Goal: Check status: Check status

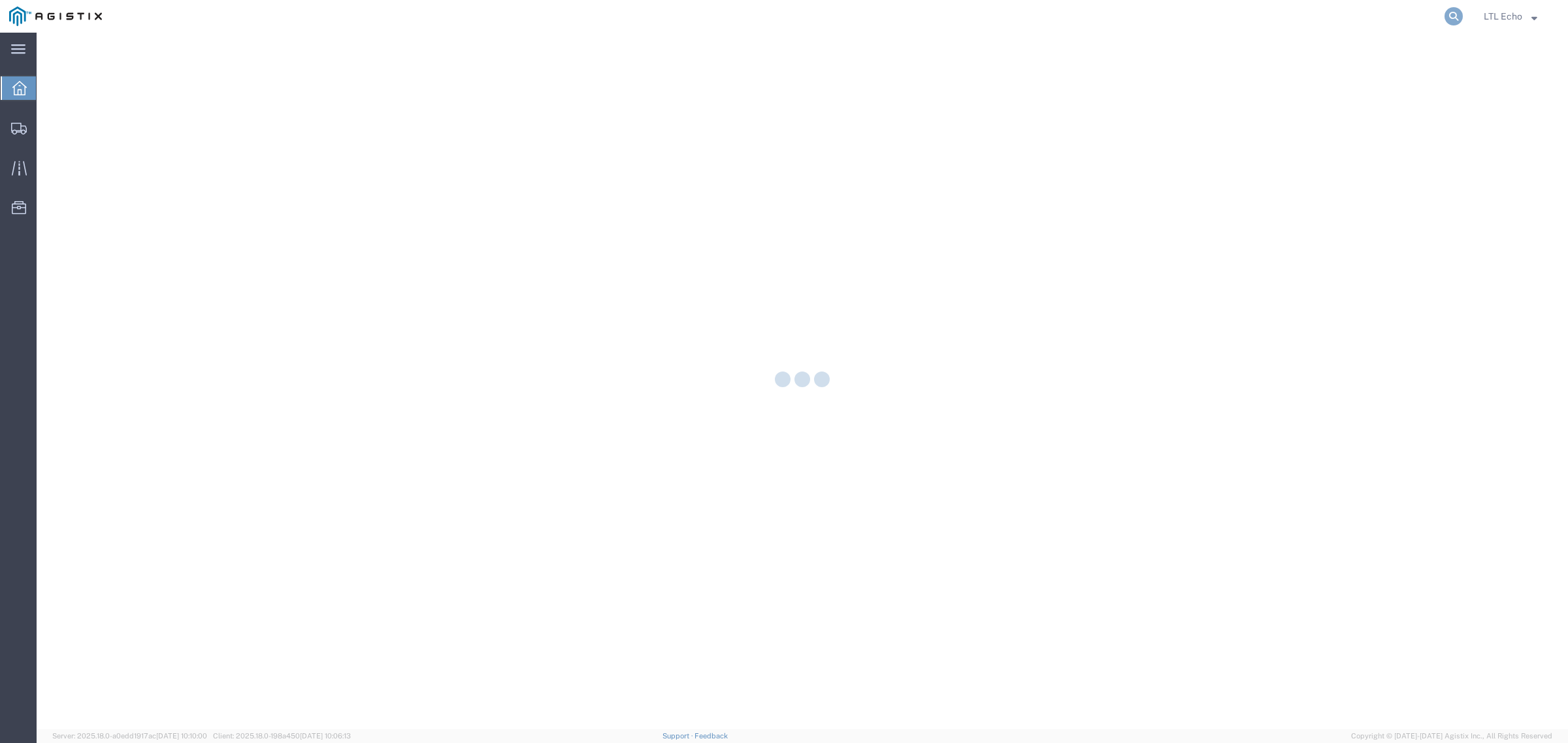
click at [1454, 17] on icon at bounding box center [1453, 15] width 18 height 18
click at [1409, 17] on input "search" at bounding box center [1245, 16] width 397 height 31
paste input "56715141"
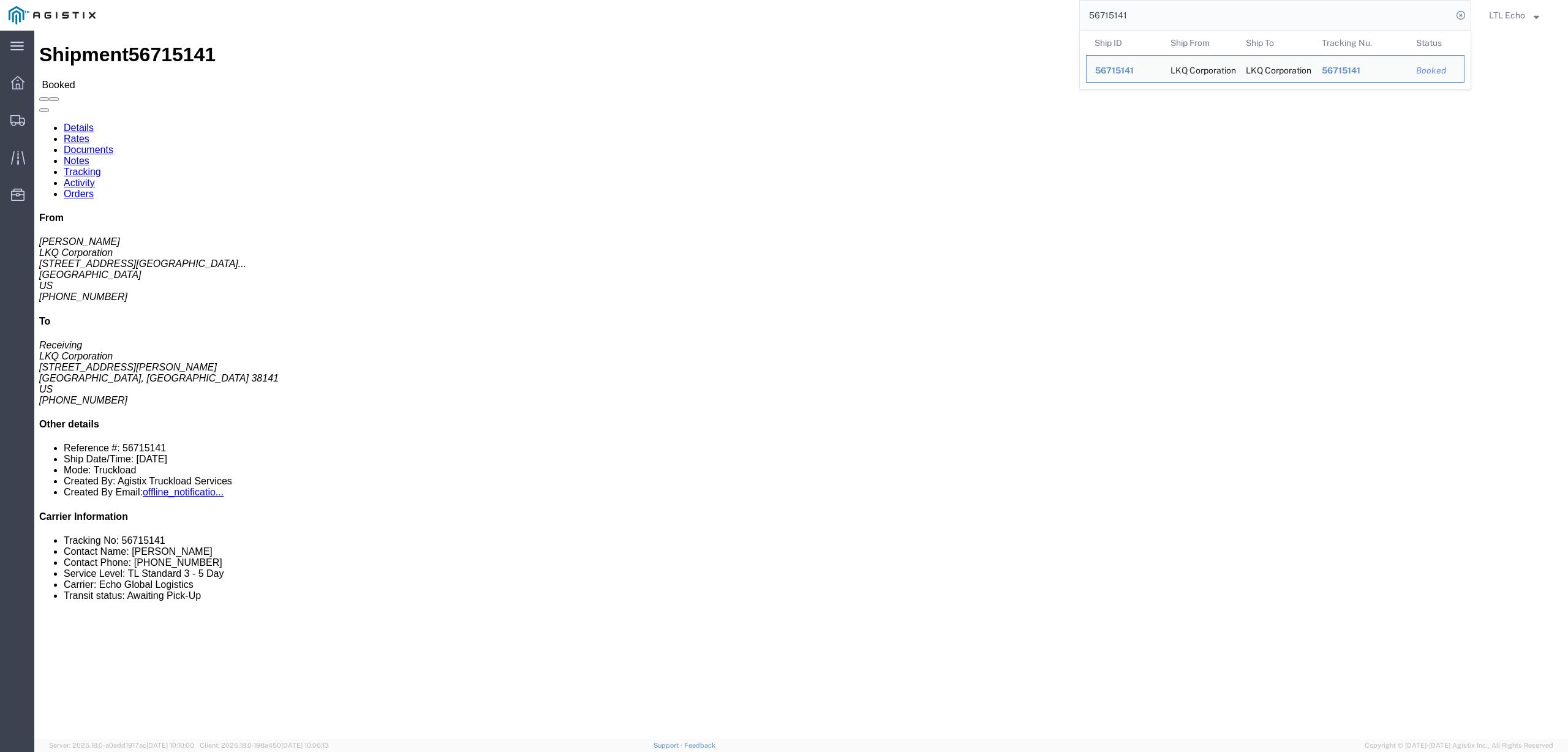
drag, startPoint x: 1166, startPoint y: 16, endPoint x: 1040, endPoint y: 14, distance: 126.0
click at [1040, 14] on div "56715141 Ship ID Ship From Ship To Tracking Nu. Status Ship ID 56715141 Ship Fr…" at bounding box center [788, 15] width 1367 height 31
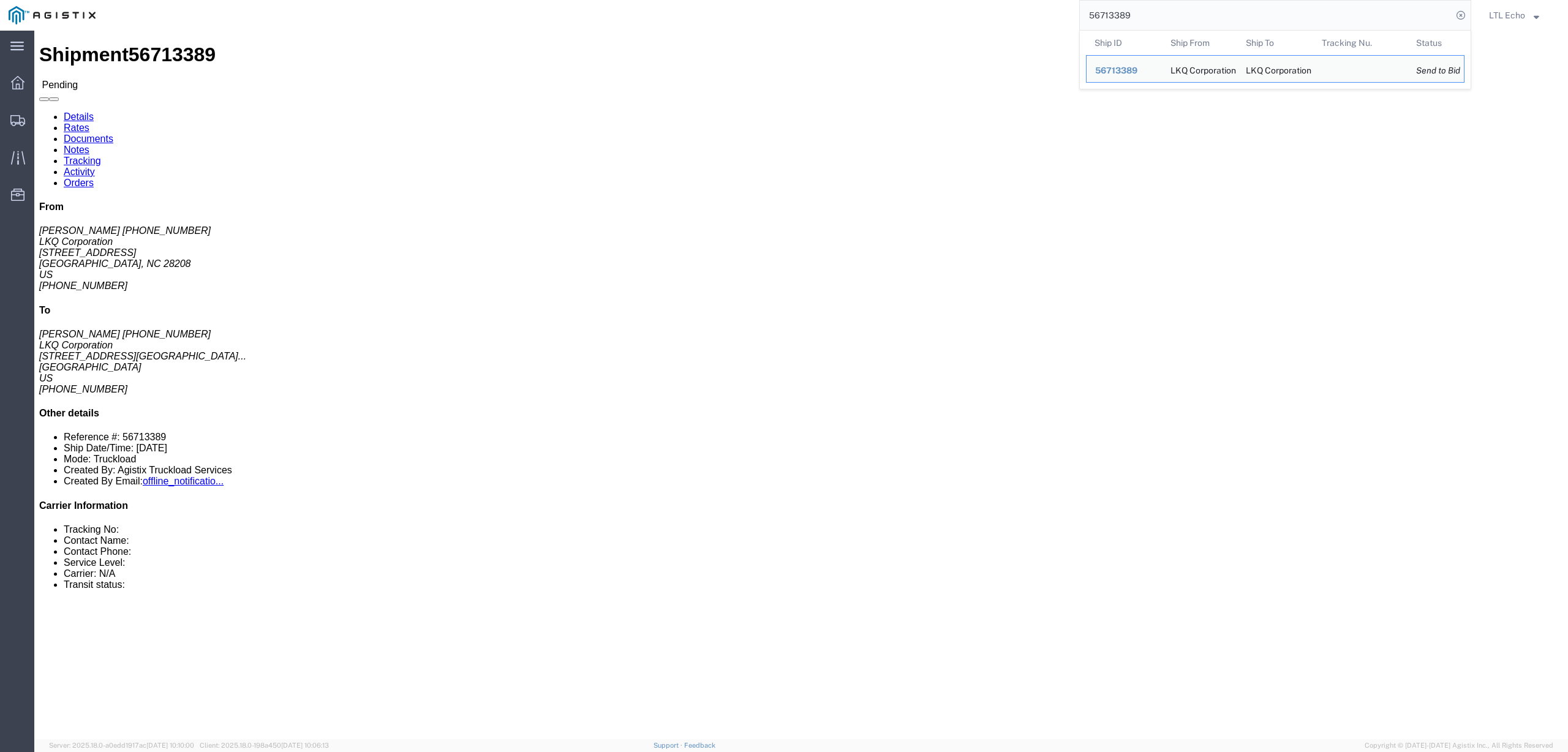
click h4 "Routing & Vehicle Information"
click span "56713389"
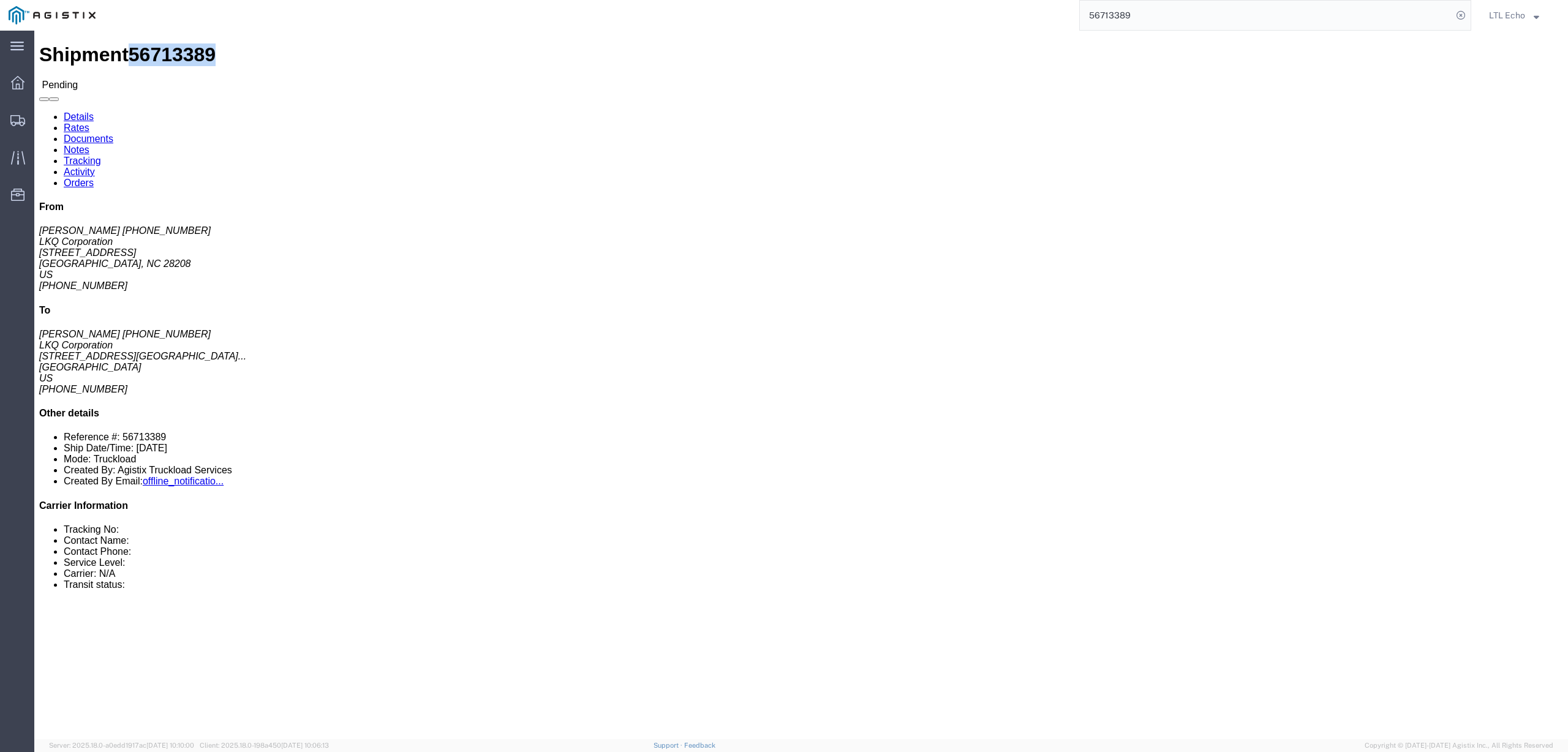
click span "56713389"
copy span "56713389"
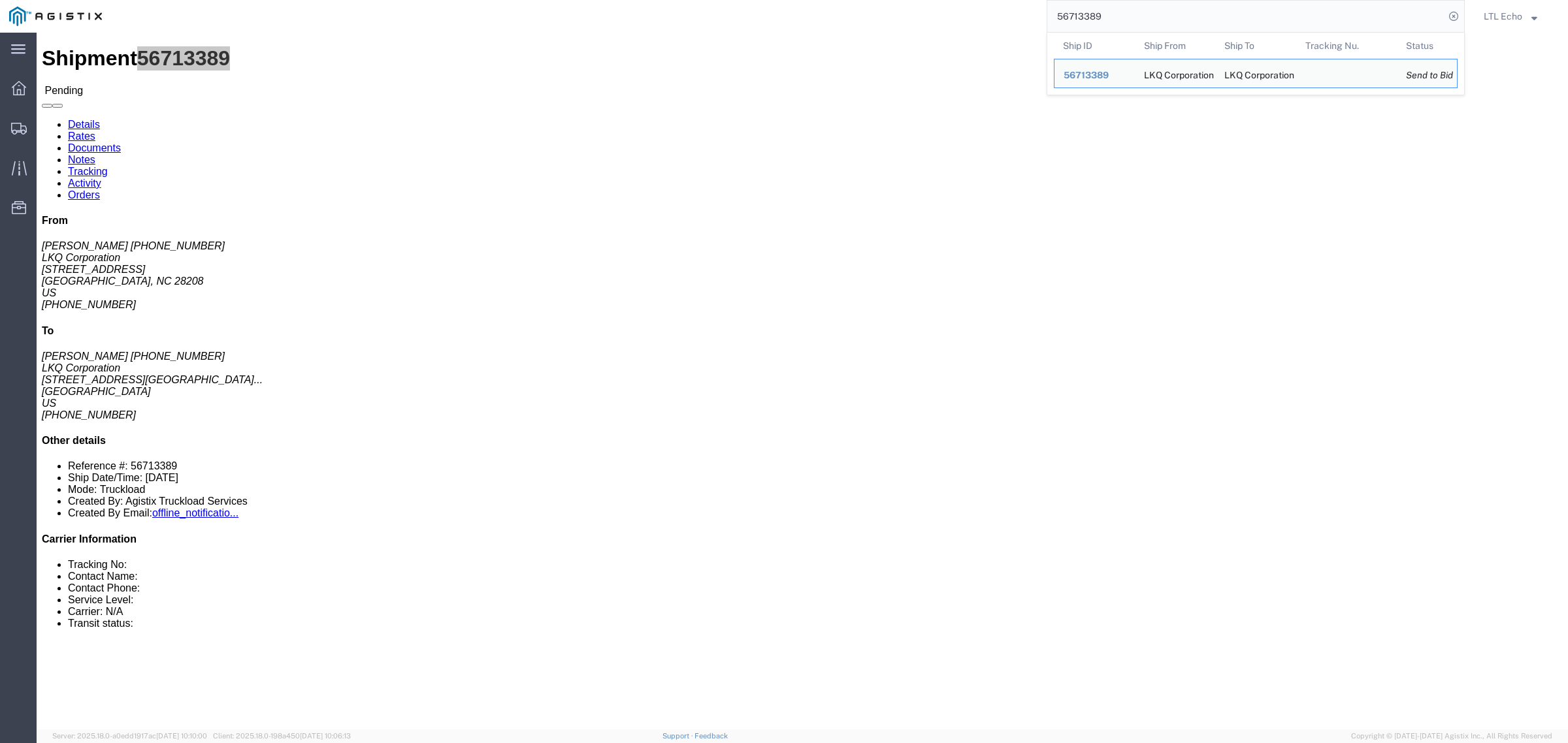
drag, startPoint x: 1122, startPoint y: 4, endPoint x: 994, endPoint y: 14, distance: 128.4
click at [994, 14] on div "56713389 Ship ID Ship From Ship To Tracking Nu. Status Ship ID 56713389 Ship Fr…" at bounding box center [788, 16] width 1353 height 33
paste input "02260"
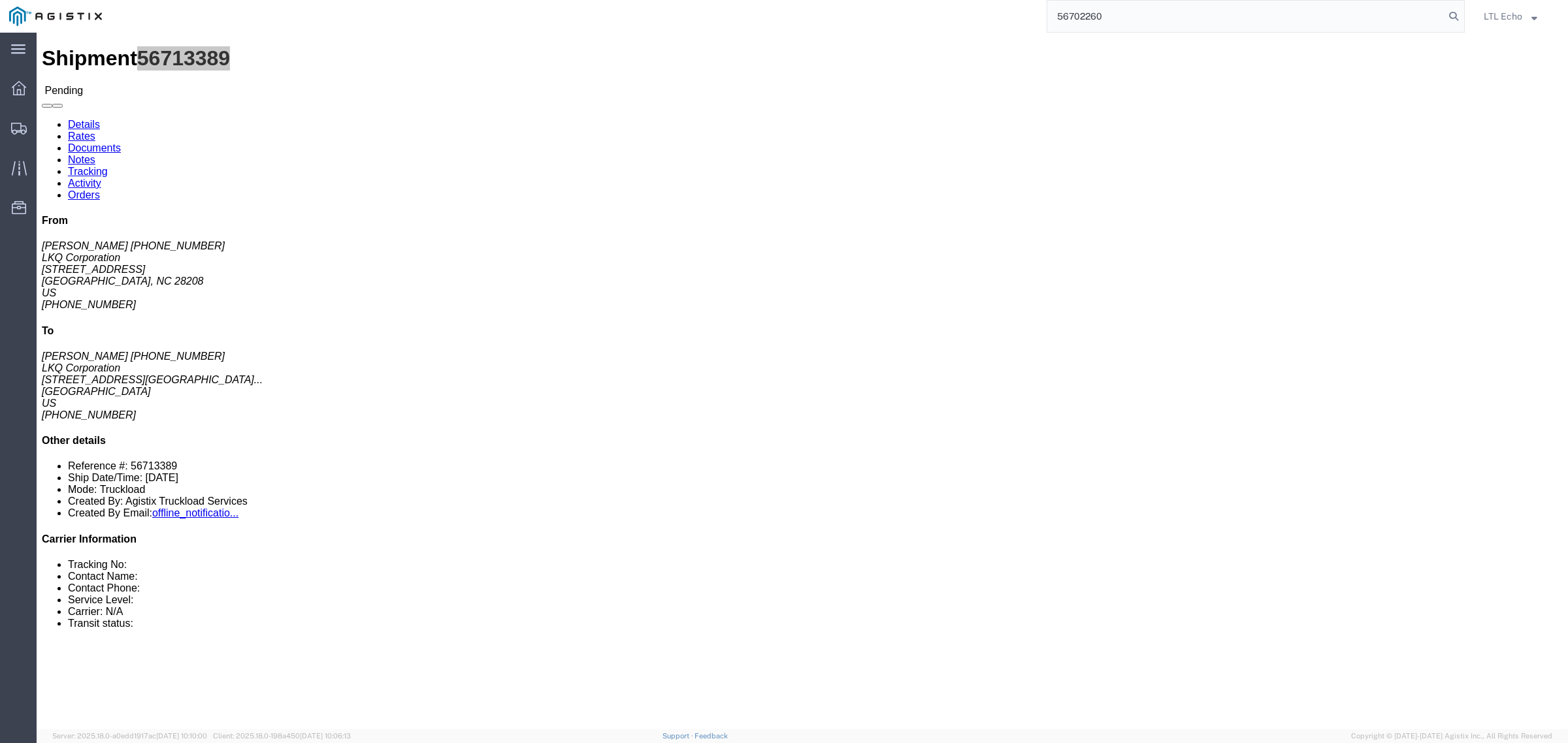
type input "56702260"
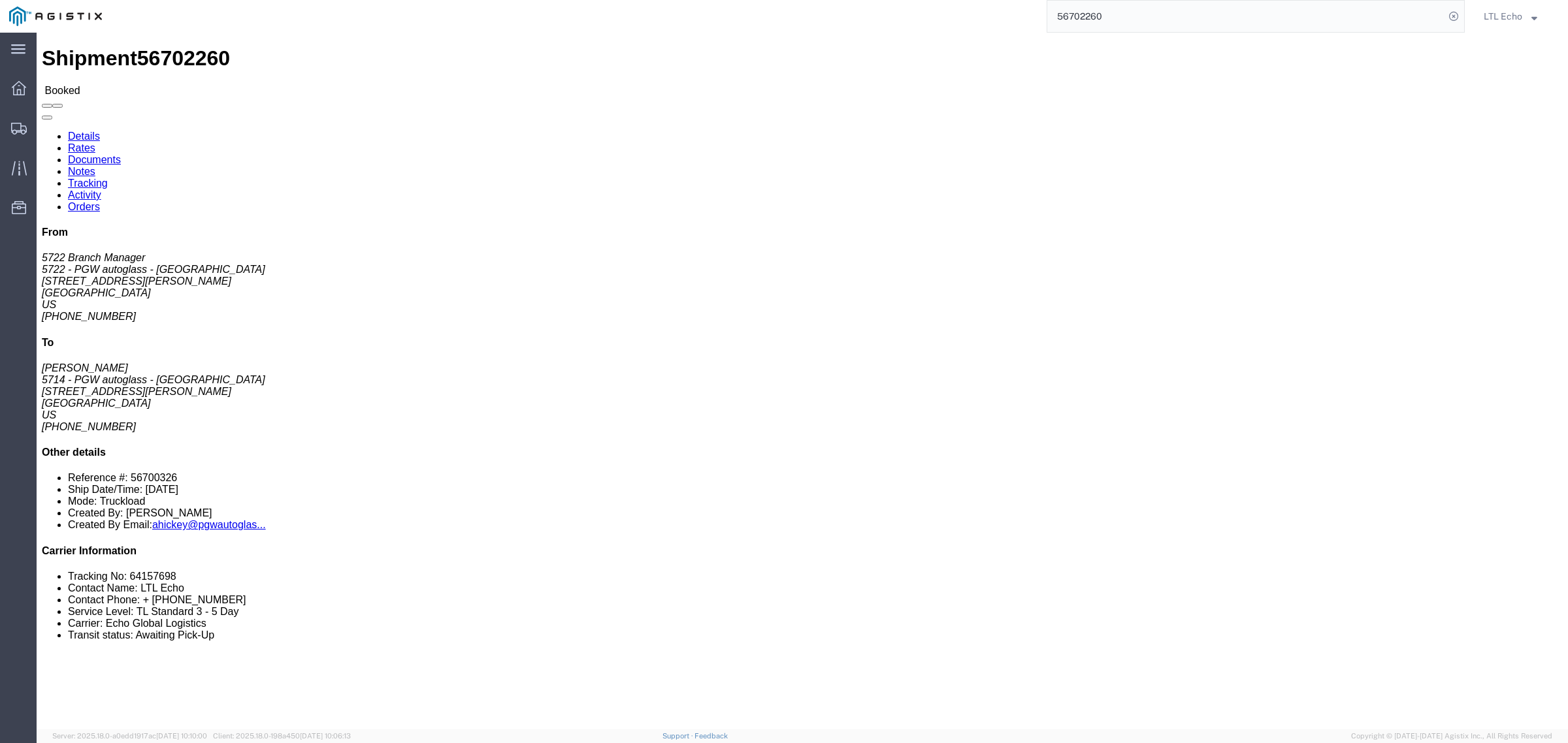
click li "Tracking No: 64157698"
copy li "64157698"
